Goal: Information Seeking & Learning: Learn about a topic

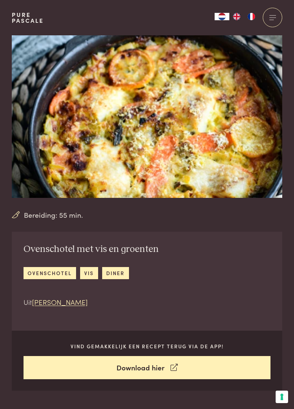
click at [105, 215] on div "Bereiding: 55 min." at bounding box center [147, 215] width 271 height 11
click at [109, 214] on div "Bereiding: 55 min." at bounding box center [147, 215] width 271 height 11
click at [61, 208] on div "Bereiding: 55 min." at bounding box center [147, 127] width 271 height 185
click at [62, 216] on span "Bereiding: 55 min." at bounding box center [53, 215] width 59 height 11
click at [65, 216] on span "Bereiding: 55 min." at bounding box center [53, 215] width 59 height 11
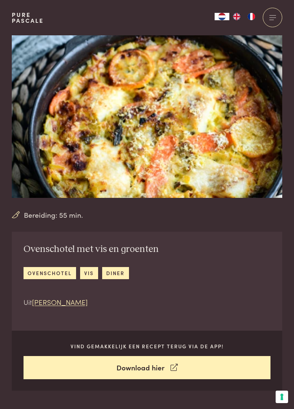
click at [188, 113] on img at bounding box center [147, 116] width 271 height 163
click at [202, 123] on img at bounding box center [147, 116] width 271 height 163
click at [206, 127] on img at bounding box center [147, 116] width 271 height 163
click at [277, 18] on div at bounding box center [272, 17] width 19 height 19
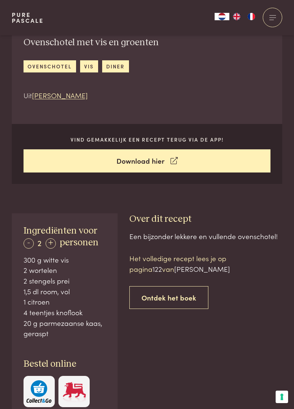
scroll to position [207, 0]
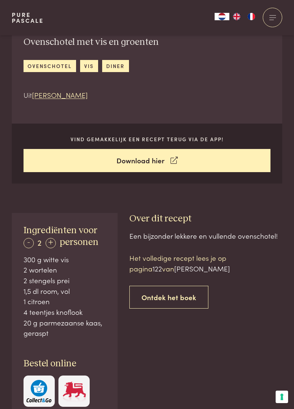
click at [185, 157] on link "Download hier" at bounding box center [148, 160] width 248 height 23
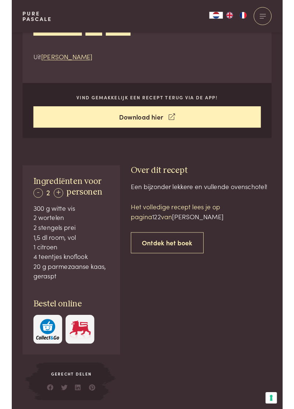
scroll to position [242, 0]
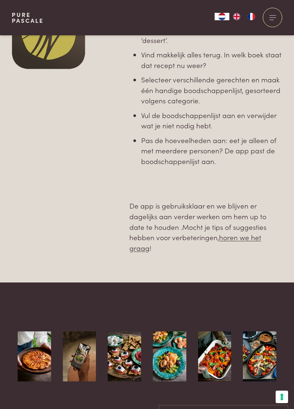
scroll to position [372, 0]
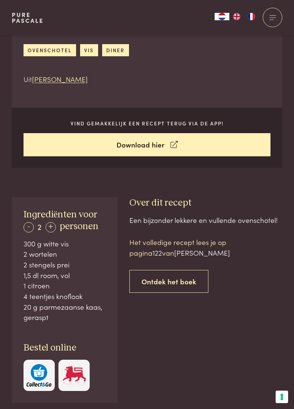
scroll to position [220, 0]
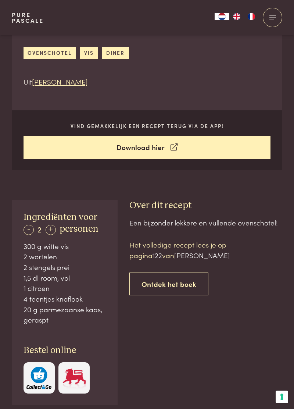
click at [85, 220] on span "Ingrediënten voor" at bounding box center [61, 217] width 74 height 9
click at [87, 221] on h3 "Ingrediënten voor - 2 + personen" at bounding box center [65, 224] width 82 height 24
click at [88, 223] on div "- 2 + personen" at bounding box center [61, 229] width 75 height 12
click at [107, 262] on div "Ingrediënten voor - 2 + personen 300 g witte vis 2 wortelen 2 stengels prei 1,5…" at bounding box center [65, 303] width 106 height 206
click at [100, 248] on div "300 g witte vis" at bounding box center [65, 246] width 82 height 11
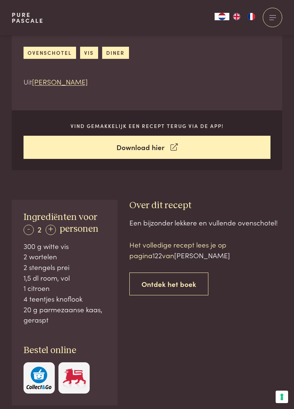
click at [55, 233] on div "- 2 +" at bounding box center [40, 229] width 32 height 10
click at [55, 234] on div "- 2 + personen" at bounding box center [61, 229] width 75 height 12
click at [55, 233] on div "- 2 +" at bounding box center [40, 229] width 32 height 10
click at [55, 231] on div "+" at bounding box center [51, 230] width 10 height 10
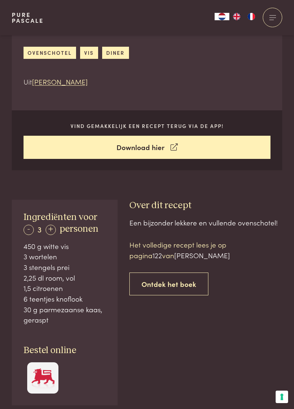
click at [55, 233] on div "- 3 +" at bounding box center [40, 229] width 32 height 10
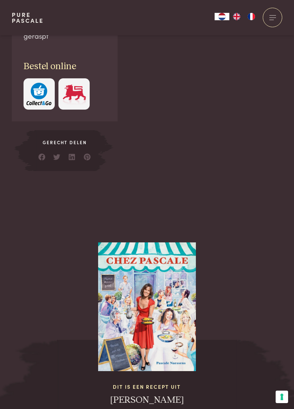
scroll to position [507, 0]
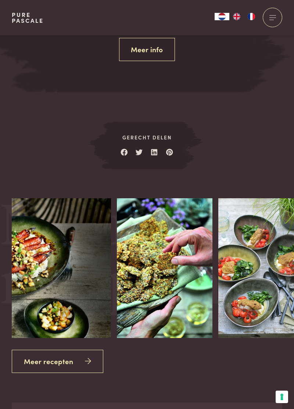
scroll to position [921, 0]
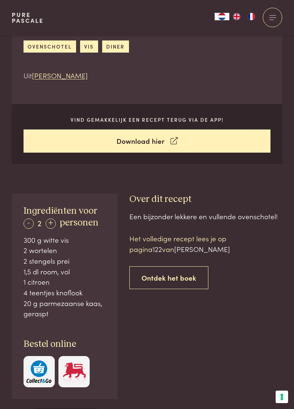
scroll to position [224, 0]
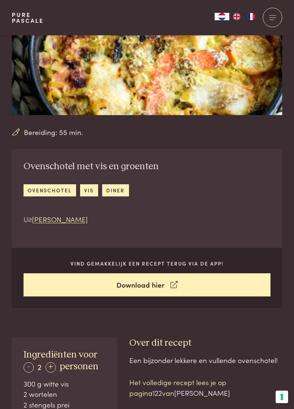
scroll to position [88, 0]
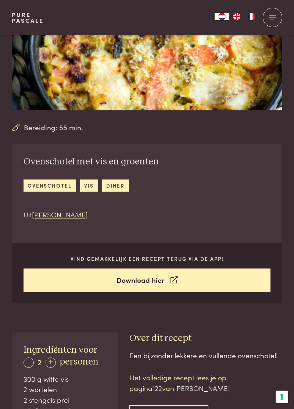
click at [62, 218] on link "[PERSON_NAME]" at bounding box center [60, 214] width 56 height 10
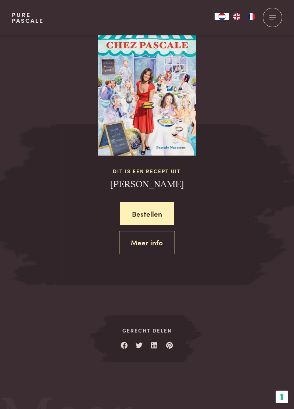
scroll to position [733, 0]
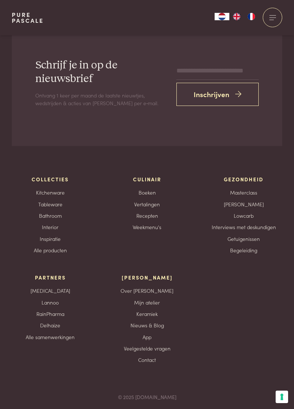
scroll to position [1307, 0]
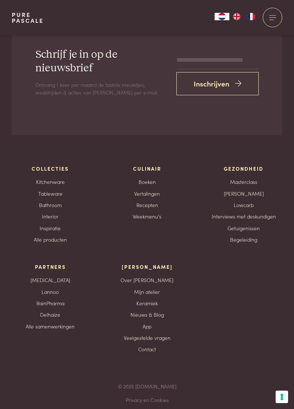
scroll to position [733, 0]
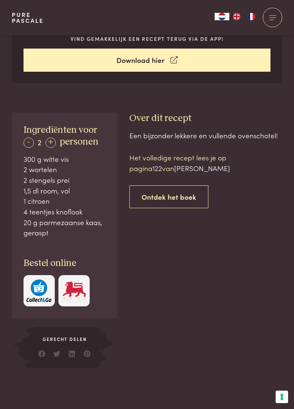
scroll to position [308, 0]
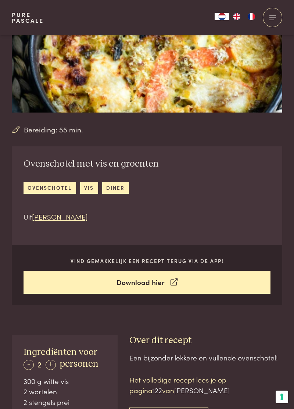
scroll to position [88, 0]
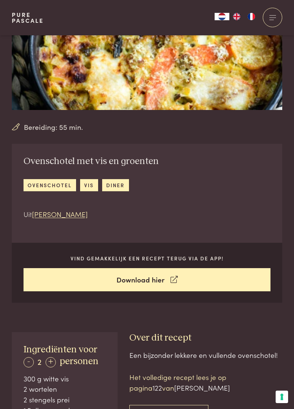
click at [63, 182] on link "ovenschotel" at bounding box center [50, 185] width 53 height 12
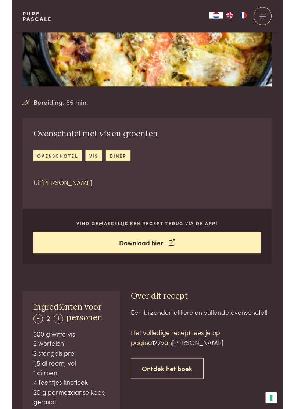
scroll to position [123, 0]
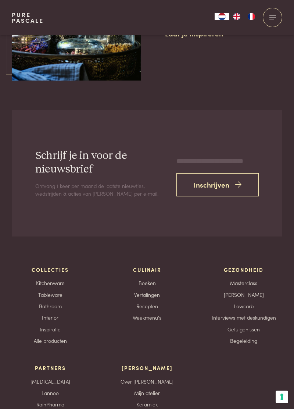
scroll to position [2255, 0]
